Goal: Information Seeking & Learning: Compare options

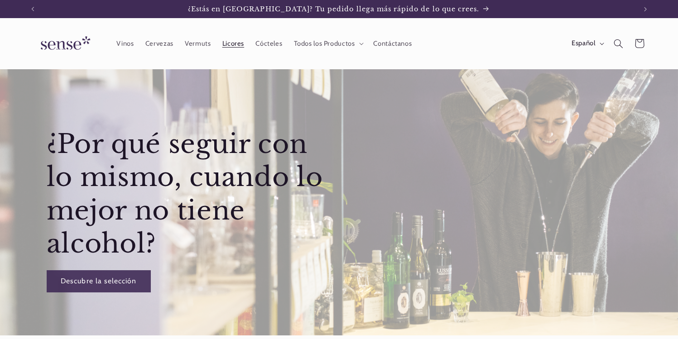
click at [231, 45] on span "Licores" at bounding box center [233, 43] width 22 height 9
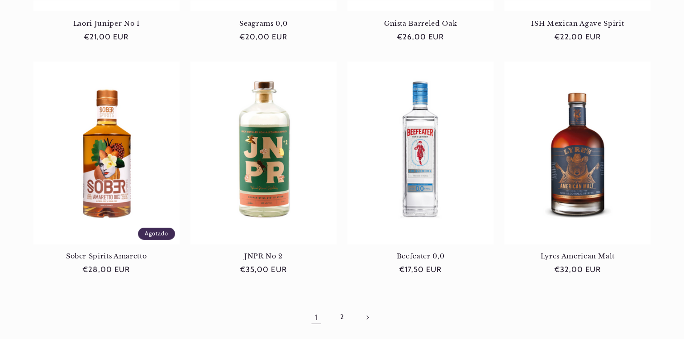
scroll to position [788, 0]
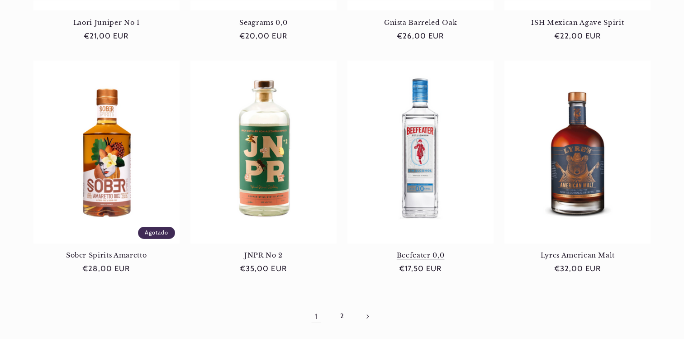
click at [451, 251] on link "Beefeater 0,0" at bounding box center [421, 255] width 146 height 8
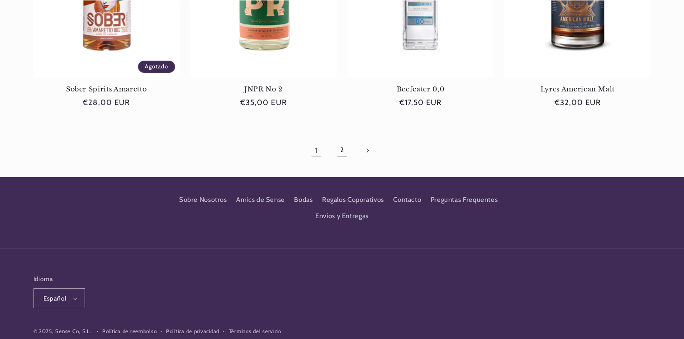
scroll to position [0, 0]
click at [344, 155] on link "2" at bounding box center [342, 150] width 21 height 21
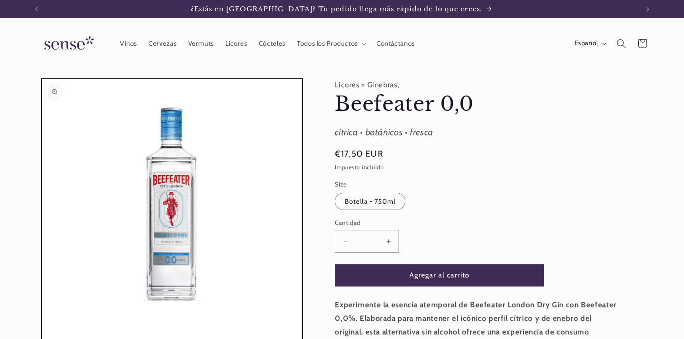
click at [42, 339] on button "Abrir elemento multimedia 1 en una ventana modal" at bounding box center [42, 339] width 0 height 0
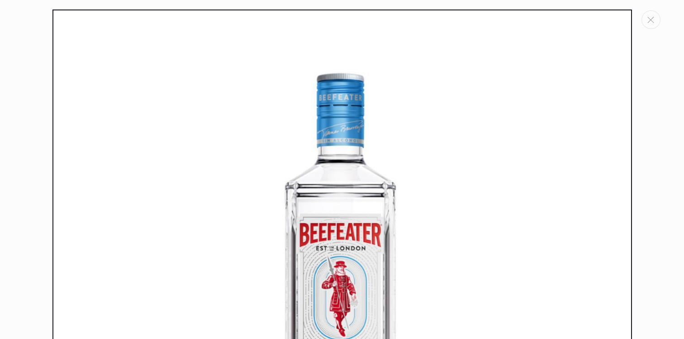
scroll to position [10, 0]
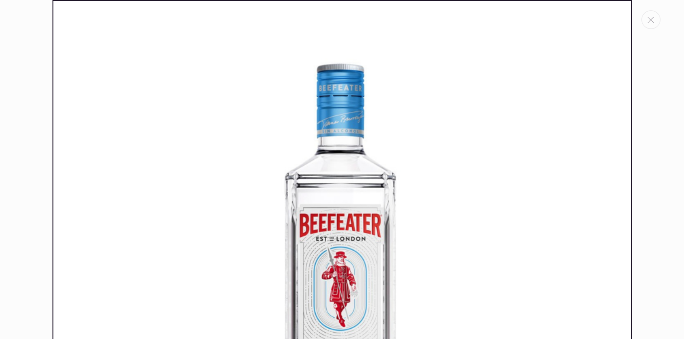
click at [163, 201] on img "Galería multimedia" at bounding box center [343, 290] width 580 height 580
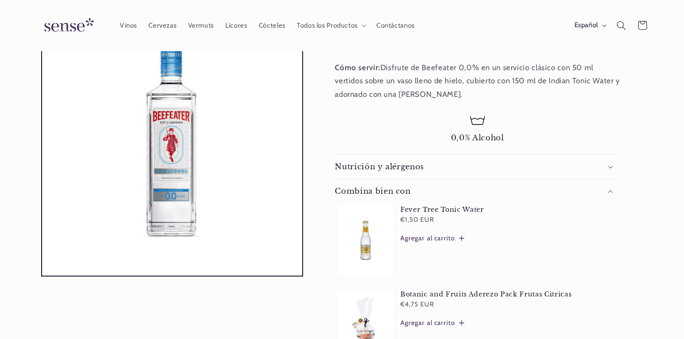
scroll to position [254, 0]
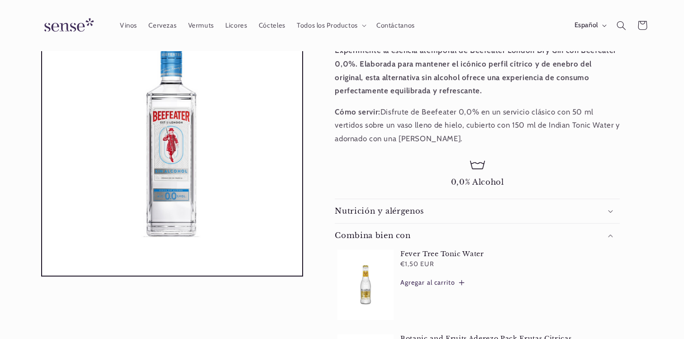
click at [426, 211] on div "Nutrición y alérgenos" at bounding box center [477, 211] width 285 height 10
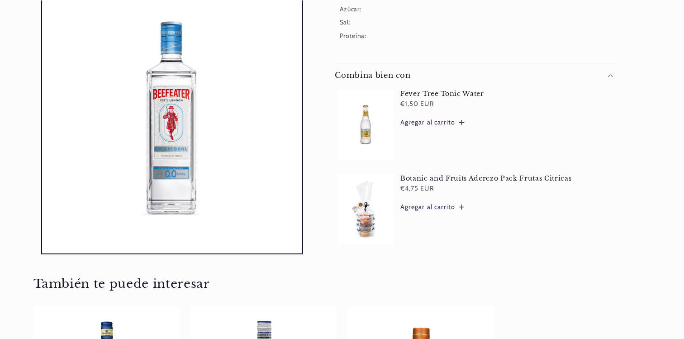
scroll to position [0, 0]
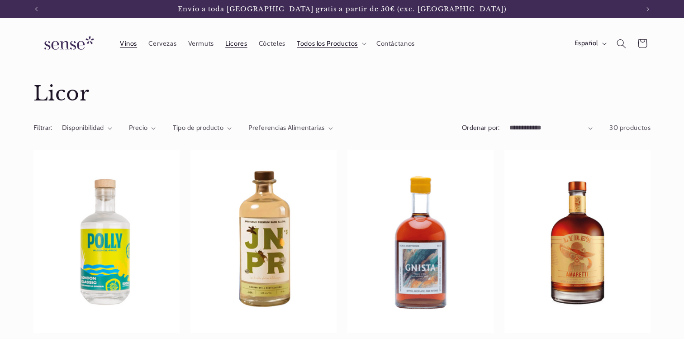
click at [132, 45] on span "Vinos" at bounding box center [128, 43] width 17 height 9
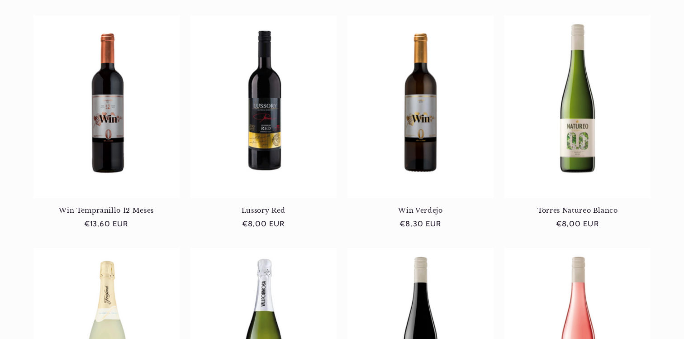
scroll to position [370, 0]
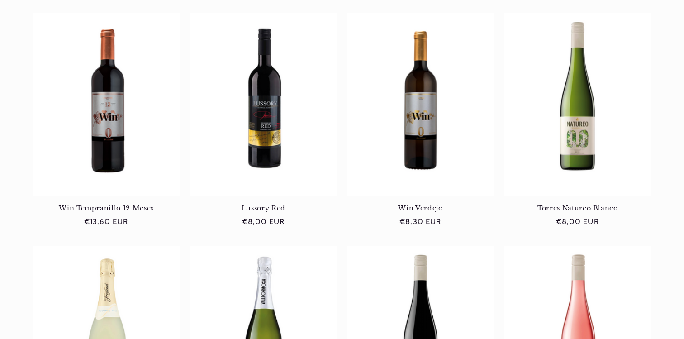
click at [117, 204] on link "Win Tempranillo 12 Meses" at bounding box center [106, 208] width 146 height 8
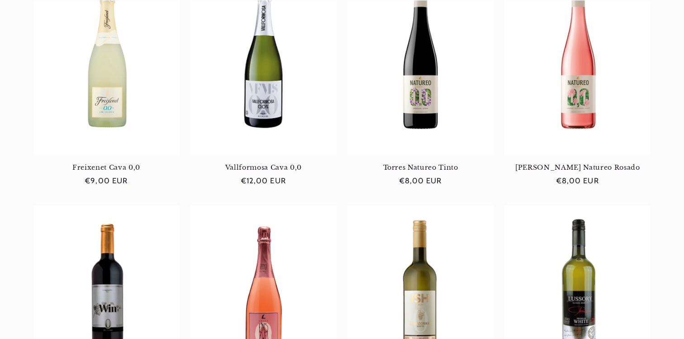
scroll to position [761, 0]
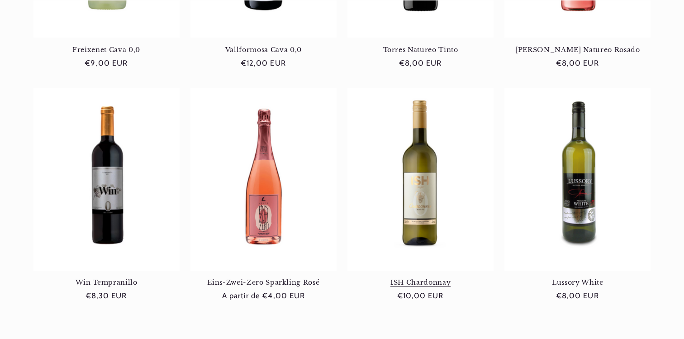
click at [438, 278] on link "ISH Chardonnay" at bounding box center [421, 282] width 146 height 8
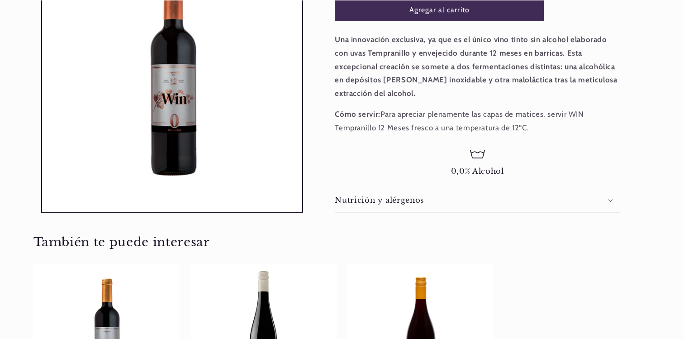
scroll to position [280, 0]
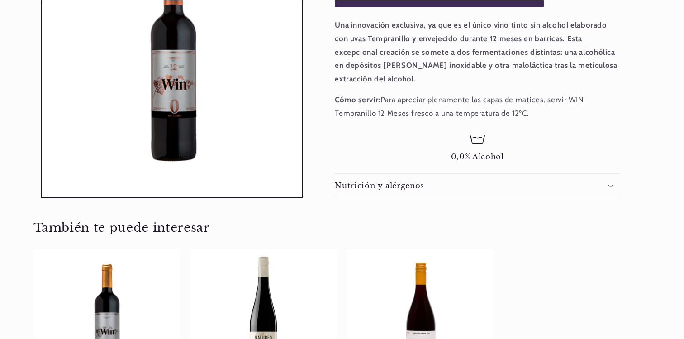
click at [494, 179] on summary "Nutrición y alérgenos" at bounding box center [477, 186] width 285 height 24
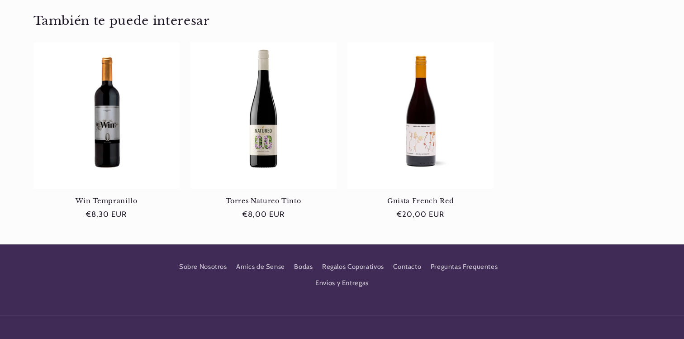
scroll to position [713, 0]
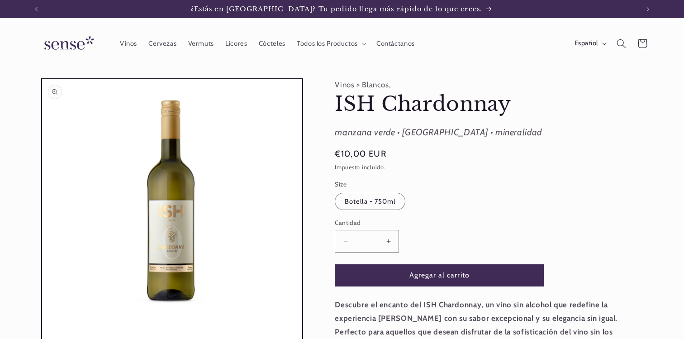
click at [42, 339] on button "Abrir elemento multimedia 1 en una ventana modal" at bounding box center [42, 339] width 0 height 0
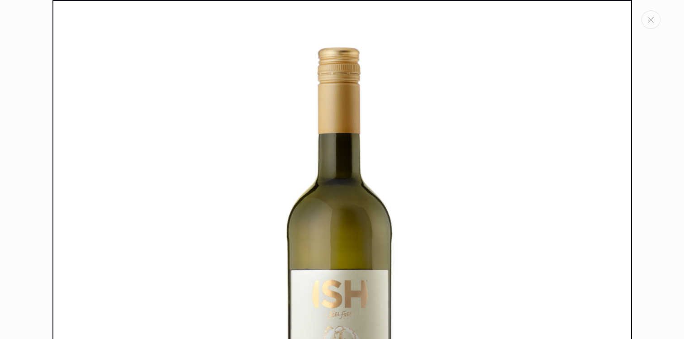
click at [204, 216] on img "Galería multimedia" at bounding box center [343, 290] width 580 height 580
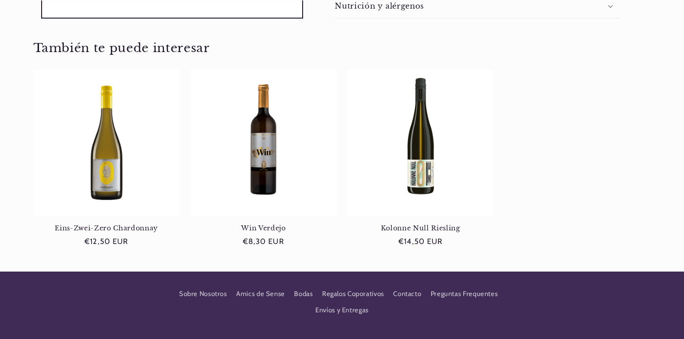
scroll to position [0, 603]
